Goal: Task Accomplishment & Management: Manage account settings

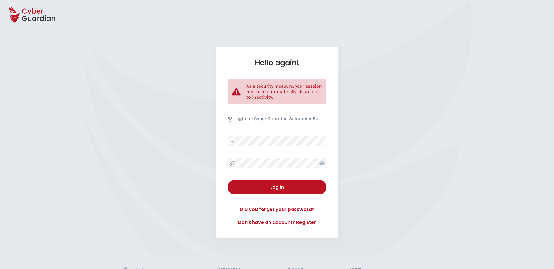
select select "English"
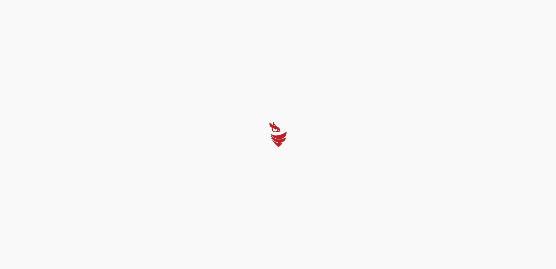
select select "English"
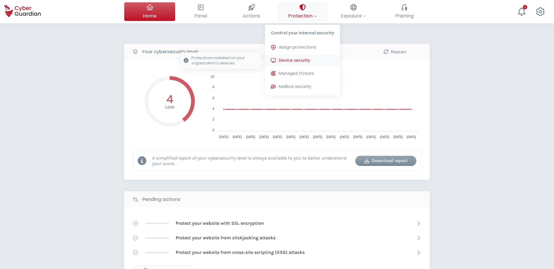
click at [294, 57] on button "Device security Protections installed on your organization's devices." at bounding box center [302, 61] width 75 height 12
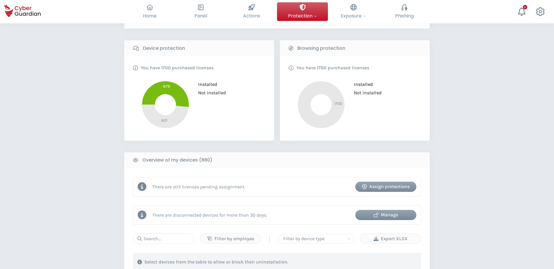
scroll to position [116, 0]
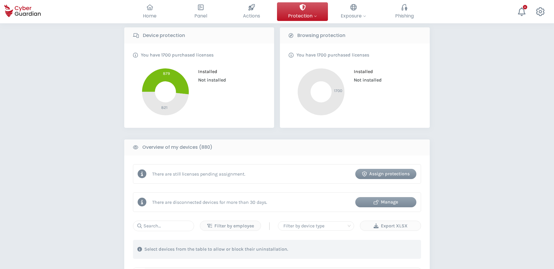
click at [393, 201] on div "Manage" at bounding box center [385, 201] width 52 height 7
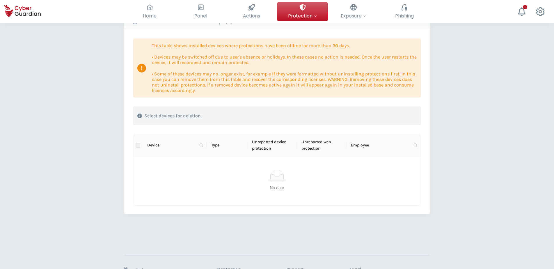
scroll to position [58, 0]
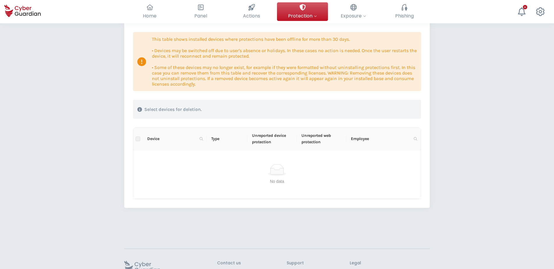
click at [169, 109] on p "Select devices for deletion." at bounding box center [172, 109] width 57 height 6
drag, startPoint x: 169, startPoint y: 109, endPoint x: 140, endPoint y: 110, distance: 28.5
click at [140, 110] on icon at bounding box center [139, 109] width 5 height 5
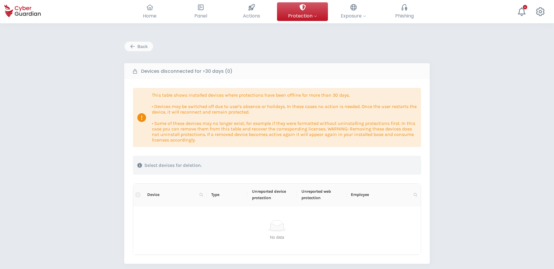
scroll to position [0, 0]
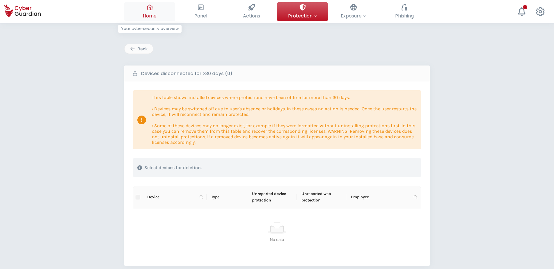
click at [148, 15] on span "Home" at bounding box center [150, 15] width 14 height 7
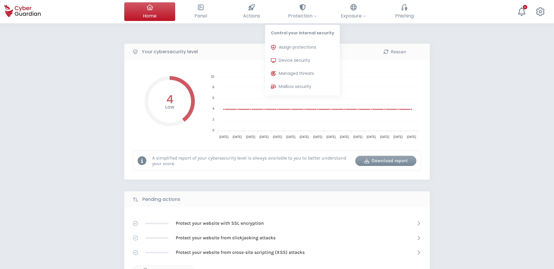
drag, startPoint x: 299, startPoint y: 56, endPoint x: 455, endPoint y: 147, distance: 180.0
click at [299, 57] on button "Device security Protections installed on your organization's devices." at bounding box center [302, 61] width 75 height 12
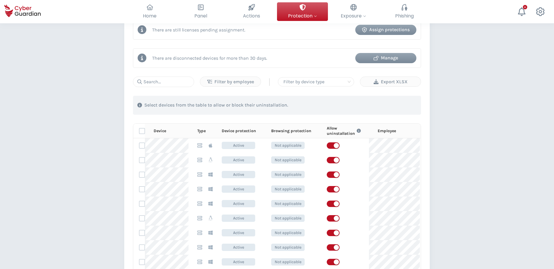
scroll to position [291, 0]
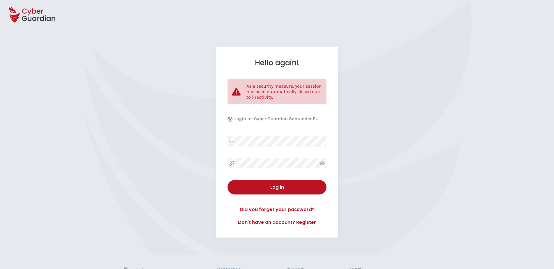
select select "English"
